Goal: Information Seeking & Learning: Learn about a topic

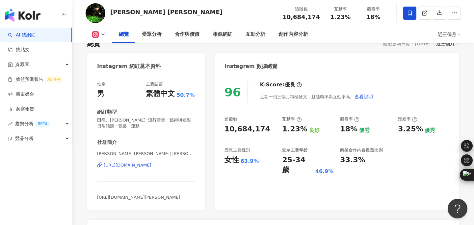
scroll to position [47, 0]
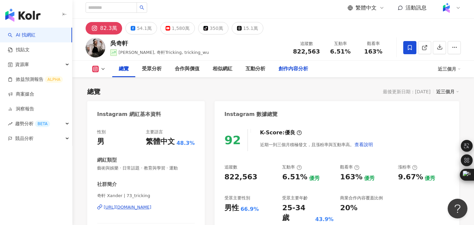
scroll to position [4, 0]
